Goal: Navigation & Orientation: Go to known website

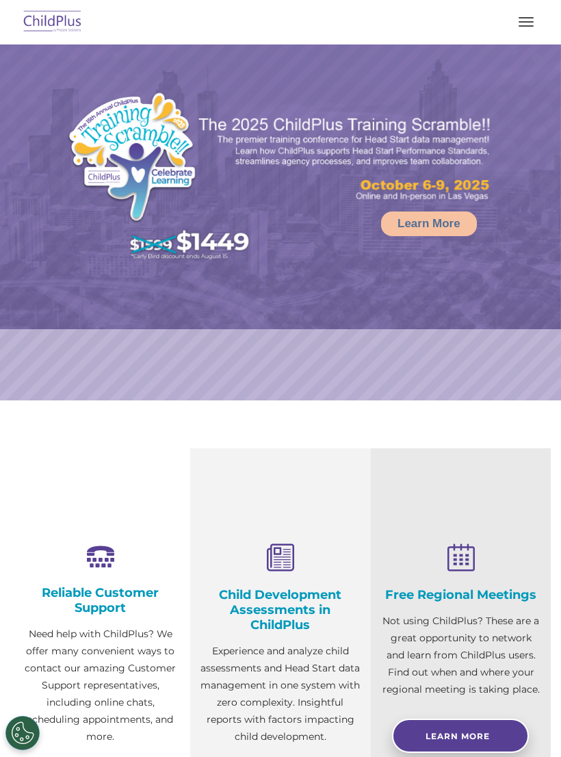
select select "MEDIUM"
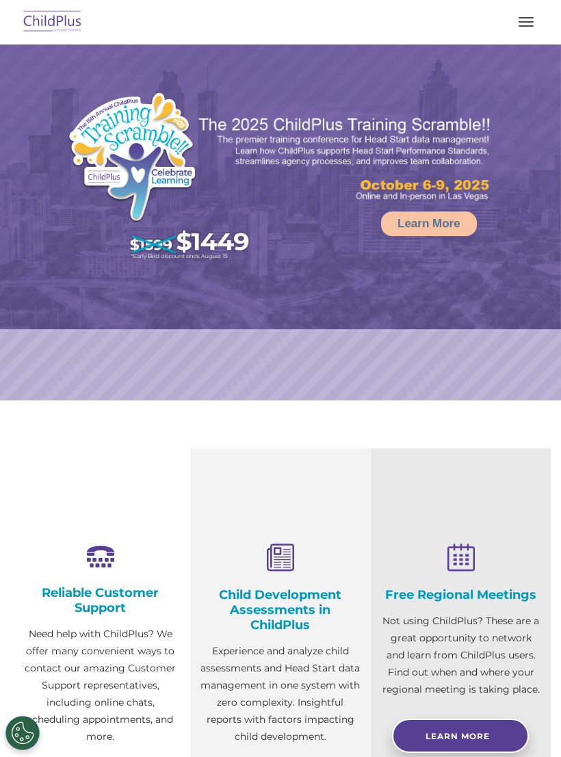
select select "MEDIUM"
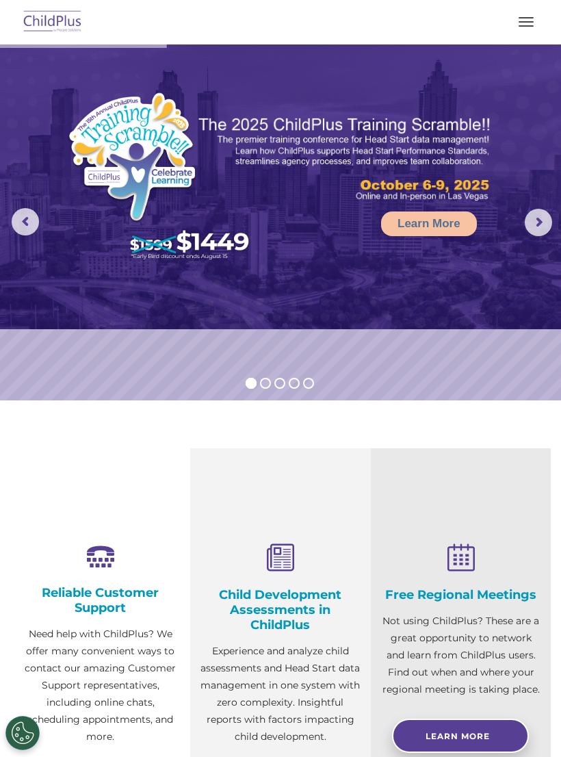
click at [524, 31] on button "button" at bounding box center [526, 22] width 29 height 22
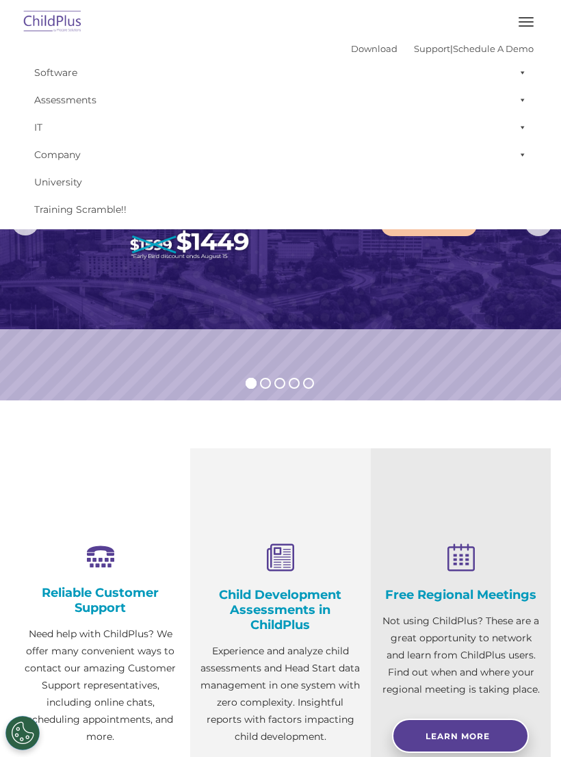
click at [51, 19] on img at bounding box center [53, 22] width 64 height 32
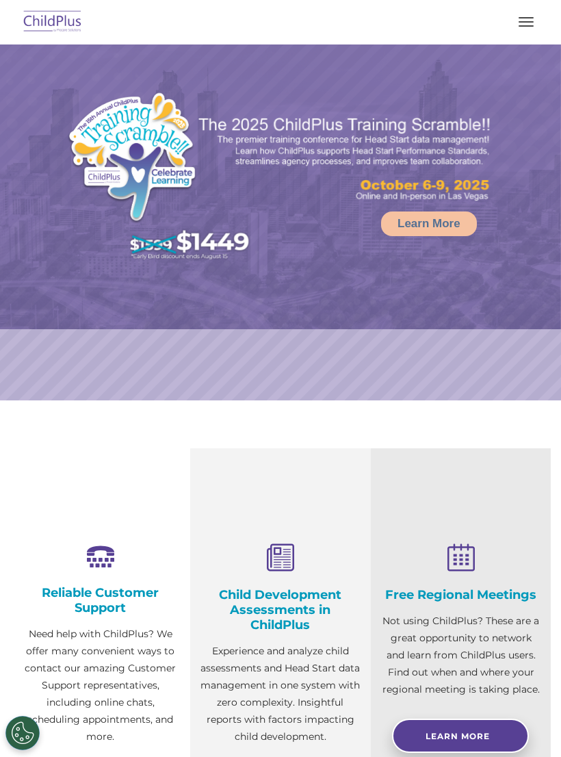
select select "MEDIUM"
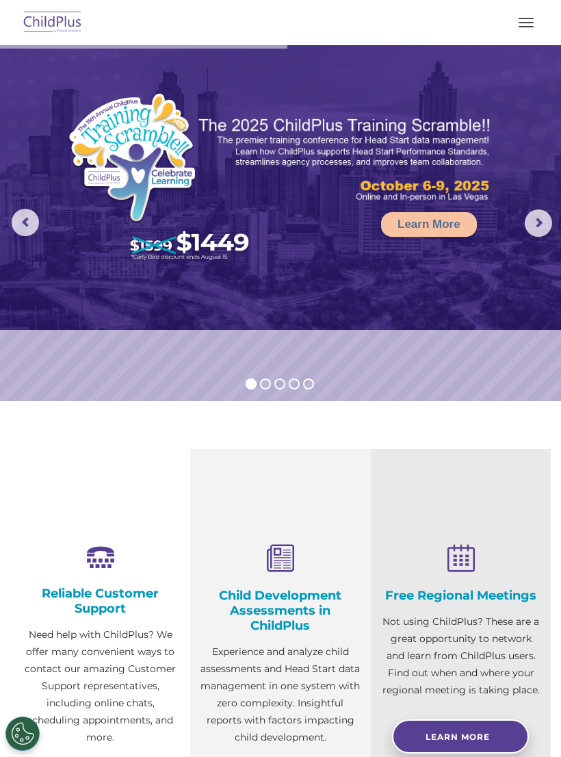
click at [528, 23] on button "button" at bounding box center [526, 22] width 29 height 22
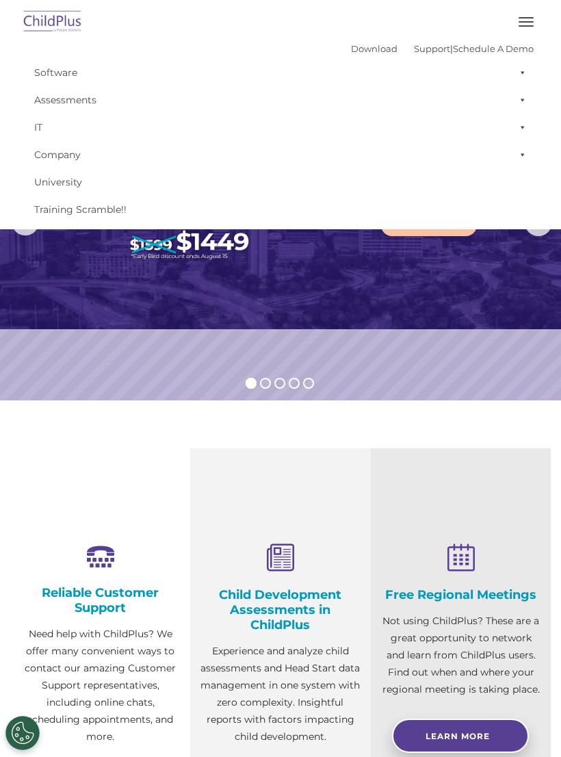
click at [513, 31] on button "button" at bounding box center [526, 22] width 29 height 22
